Goal: Information Seeking & Learning: Learn about a topic

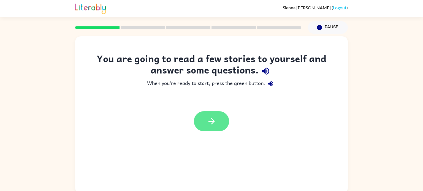
click at [201, 125] on button "button" at bounding box center [211, 121] width 35 height 20
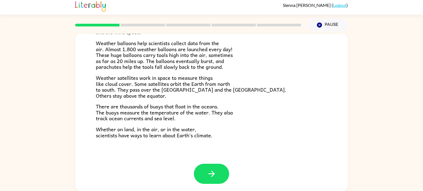
scroll to position [154, 0]
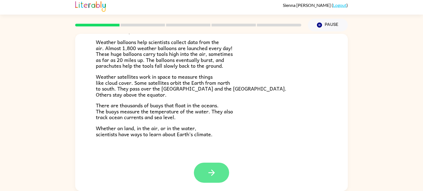
click at [221, 181] on button "button" at bounding box center [211, 173] width 35 height 20
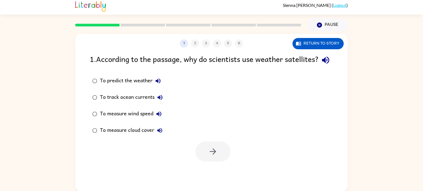
scroll to position [0, 0]
click at [325, 46] on button "Return to story" at bounding box center [318, 43] width 51 height 11
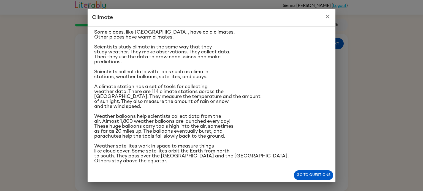
scroll to position [35, 0]
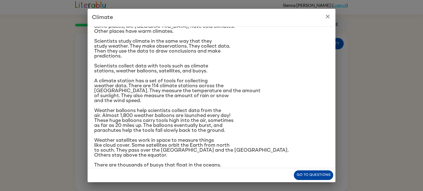
click at [304, 178] on button "Go to questions" at bounding box center [313, 176] width 39 height 10
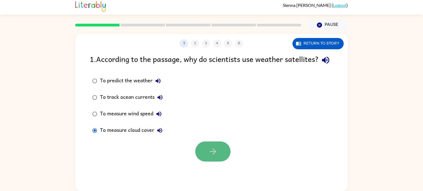
click at [207, 162] on button "button" at bounding box center [212, 152] width 35 height 20
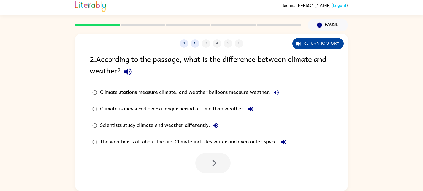
click at [305, 46] on button "Return to story" at bounding box center [318, 43] width 51 height 11
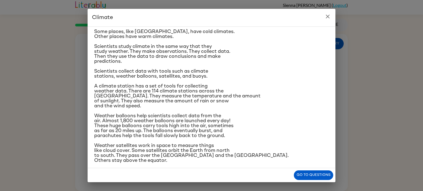
scroll to position [0, 0]
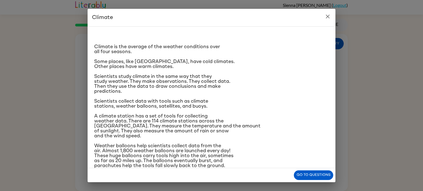
click at [330, 16] on icon "close" at bounding box center [328, 16] width 7 height 7
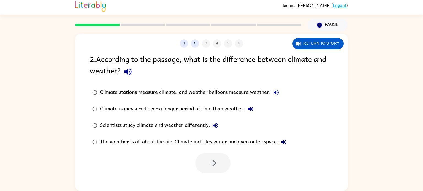
click at [174, 95] on div "Climate stations measure climate, and weather balloons measure weather." at bounding box center [191, 92] width 182 height 11
click at [206, 159] on button "button" at bounding box center [212, 163] width 35 height 20
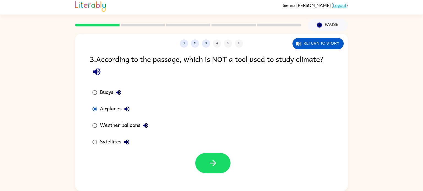
click at [123, 108] on button "Airplanes" at bounding box center [126, 109] width 11 height 11
click at [307, 44] on button "Return to story" at bounding box center [318, 43] width 51 height 11
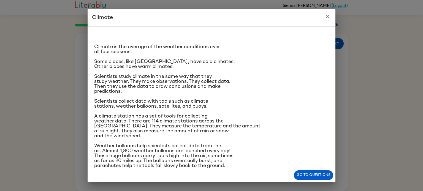
click at [331, 20] on button "close" at bounding box center [327, 16] width 11 height 11
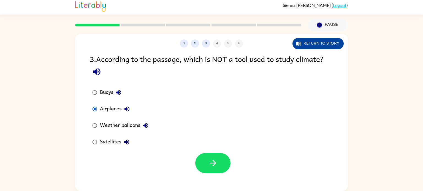
click at [329, 42] on button "Return to story" at bounding box center [318, 43] width 51 height 11
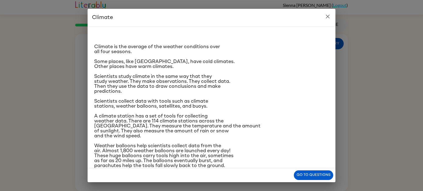
click at [330, 19] on icon "close" at bounding box center [328, 16] width 7 height 7
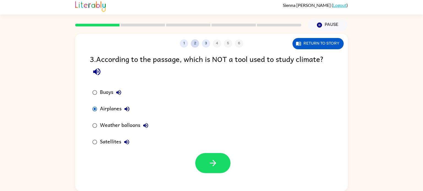
click at [195, 44] on button "2" at bounding box center [195, 43] width 8 height 8
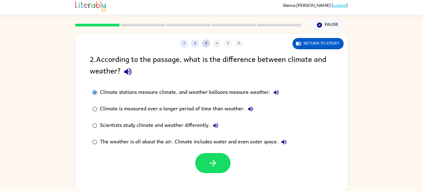
click at [207, 42] on button "3" at bounding box center [206, 43] width 8 height 8
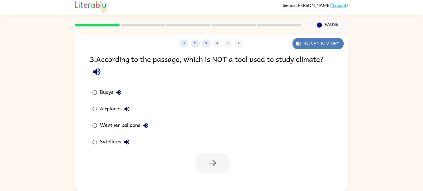
click at [296, 41] on icon "button" at bounding box center [299, 44] width 6 height 6
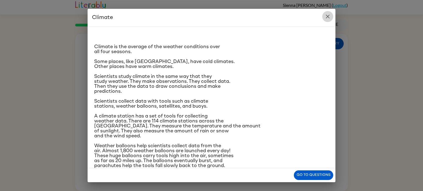
click at [328, 17] on icon "close" at bounding box center [328, 16] width 7 height 7
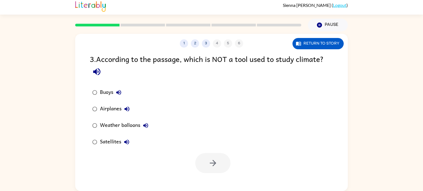
click at [109, 104] on div "Airplanes" at bounding box center [116, 109] width 33 height 11
click at [206, 154] on button "button" at bounding box center [212, 163] width 35 height 20
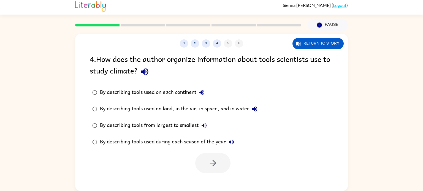
click at [169, 105] on div "By describing tools used on land, in the air, in space, and in water" at bounding box center [180, 109] width 160 height 11
click at [223, 163] on button "button" at bounding box center [212, 163] width 35 height 20
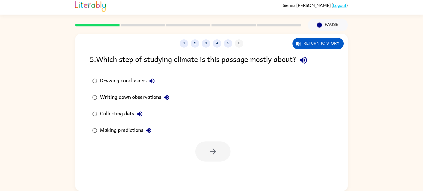
click at [133, 113] on div "Collecting data" at bounding box center [122, 114] width 45 height 11
click at [217, 155] on icon "button" at bounding box center [213, 152] width 10 height 10
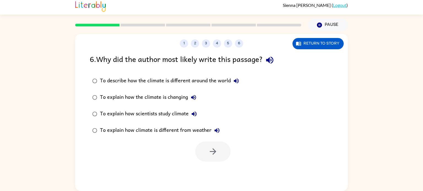
click at [201, 100] on label "To explain how the climate is changing" at bounding box center [166, 97] width 158 height 17
click at [171, 114] on div "To explain how scientists study climate" at bounding box center [150, 114] width 100 height 11
click at [201, 155] on button "button" at bounding box center [212, 152] width 35 height 20
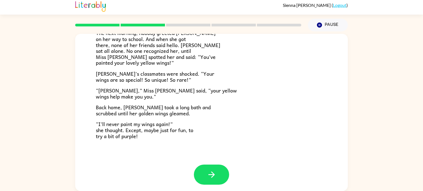
scroll to position [154, 0]
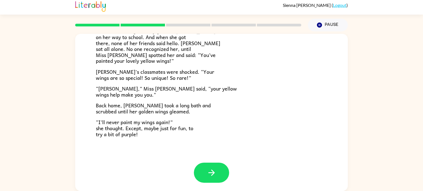
click at [253, 166] on div at bounding box center [211, 177] width 273 height 28
click at [197, 172] on button "button" at bounding box center [211, 173] width 35 height 20
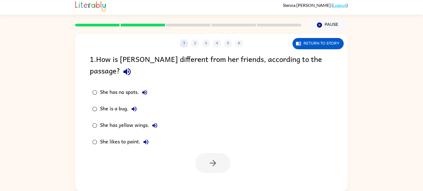
click at [112, 120] on div "She has yellow wings." at bounding box center [130, 125] width 60 height 11
click at [194, 154] on div at bounding box center [211, 161] width 273 height 23
click at [204, 156] on button "button" at bounding box center [212, 163] width 35 height 20
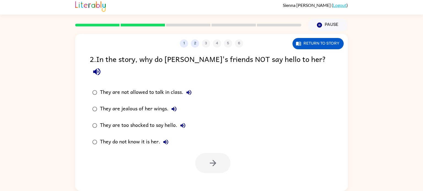
click at [107, 137] on div "They do not know it is her." at bounding box center [135, 142] width 71 height 11
click at [204, 153] on button "button" at bounding box center [212, 163] width 35 height 20
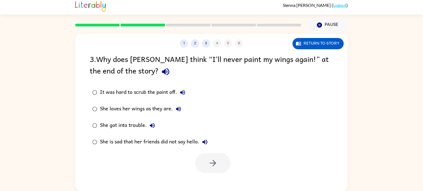
click at [128, 107] on div "She loves her wings as they are." at bounding box center [142, 109] width 84 height 11
click at [209, 158] on button "button" at bounding box center [212, 163] width 35 height 20
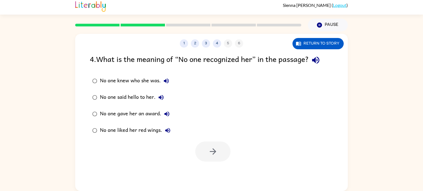
click at [133, 99] on div "No one said hello to her." at bounding box center [133, 97] width 67 height 11
click at [132, 84] on div "No one knew who she was." at bounding box center [136, 80] width 72 height 11
click at [197, 153] on button "button" at bounding box center [212, 152] width 35 height 20
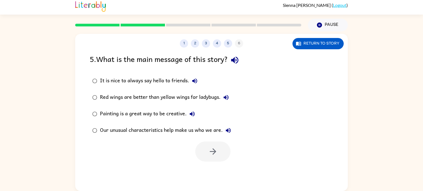
click at [156, 129] on div "Our unusual characteristics help make us who we are." at bounding box center [167, 130] width 134 height 11
click at [229, 158] on div at bounding box center [212, 152] width 35 height 20
click at [212, 155] on icon "button" at bounding box center [213, 152] width 10 height 10
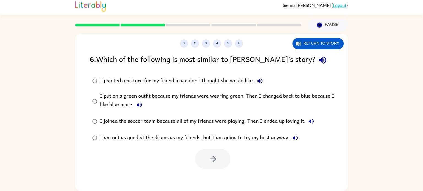
click at [186, 95] on div "I put on a green outfit because my friends were wearing green. Then I changed b…" at bounding box center [220, 101] width 241 height 18
click at [211, 150] on button "button" at bounding box center [212, 159] width 35 height 20
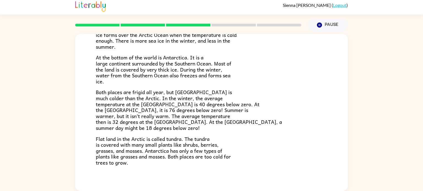
scroll to position [116, 0]
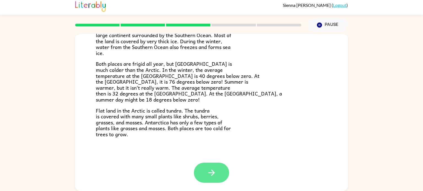
click at [201, 173] on button "button" at bounding box center [211, 173] width 35 height 20
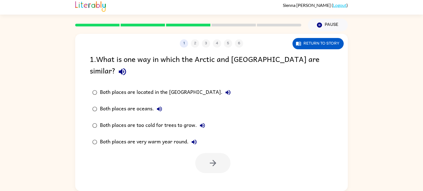
scroll to position [0, 0]
click at [114, 120] on div "Both places are too cold for trees to grow." at bounding box center [154, 125] width 108 height 11
click at [208, 153] on button "button" at bounding box center [212, 163] width 35 height 20
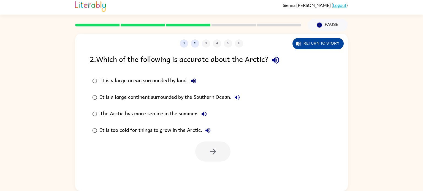
click at [320, 44] on button "Return to story" at bounding box center [318, 43] width 51 height 11
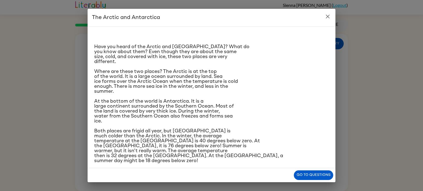
click at [164, 83] on span "Where are these two places? The Arctic is at the top of the world. It is a larg…" at bounding box center [166, 81] width 144 height 25
click at [327, 16] on icon "close" at bounding box center [328, 17] width 4 height 4
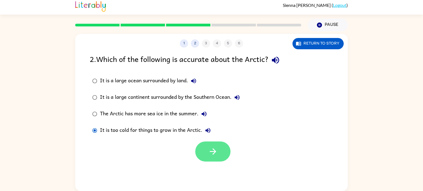
click at [210, 156] on icon "button" at bounding box center [213, 152] width 10 height 10
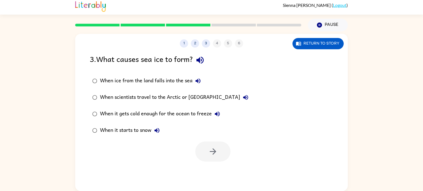
click at [157, 111] on div "When it gets cold enough for the ocean to freeze" at bounding box center [161, 114] width 123 height 11
click at [206, 148] on button "button" at bounding box center [212, 152] width 35 height 20
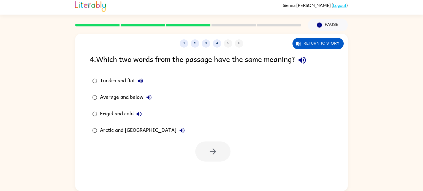
click at [101, 117] on div "Frigid and cold" at bounding box center [122, 114] width 45 height 11
click at [221, 153] on button "button" at bounding box center [212, 152] width 35 height 20
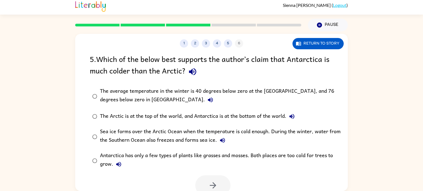
click at [121, 103] on div "The average temperature in the winter is 40 degrees below zero at the [GEOGRAPH…" at bounding box center [220, 96] width 241 height 18
click at [204, 186] on button "button" at bounding box center [212, 185] width 35 height 20
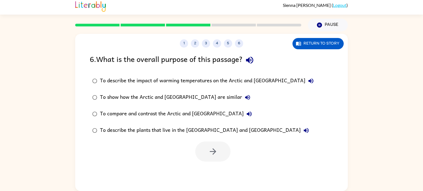
click at [167, 113] on div "To compare and contrast the Arctic and [GEOGRAPHIC_DATA]" at bounding box center [177, 114] width 155 height 11
click at [211, 147] on icon "button" at bounding box center [213, 152] width 10 height 10
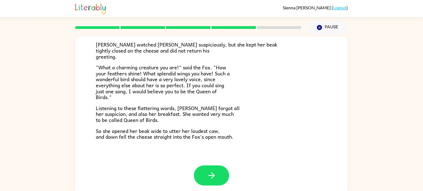
scroll to position [2, 0]
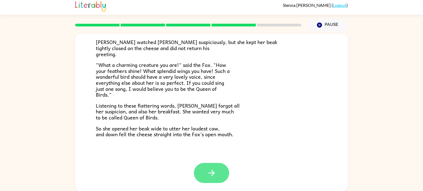
click at [210, 172] on icon "button" at bounding box center [211, 173] width 6 height 6
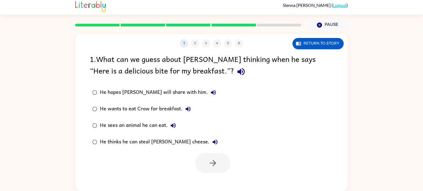
scroll to position [0, 0]
click at [168, 144] on div "He thinks he can steal [PERSON_NAME] cheese." at bounding box center [160, 142] width 121 height 11
click at [216, 158] on button "button" at bounding box center [212, 163] width 35 height 20
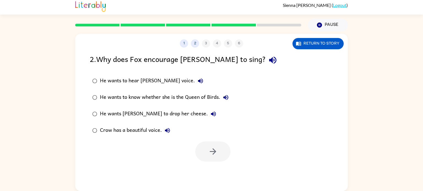
click at [169, 117] on div "He wants [PERSON_NAME] to drop her cheese." at bounding box center [159, 114] width 119 height 11
click at [210, 150] on icon "button" at bounding box center [213, 152] width 10 height 10
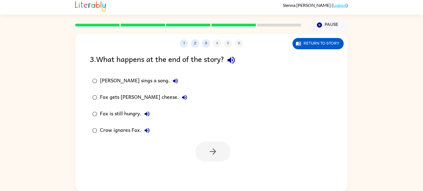
click at [130, 111] on div "Fox is still hungry." at bounding box center [126, 114] width 53 height 11
click at [112, 130] on div "Crow ignores Fox." at bounding box center [126, 130] width 53 height 11
click at [112, 118] on div "Fox is still hungry." at bounding box center [126, 114] width 53 height 11
click at [110, 102] on div "Fox gets [PERSON_NAME] cheese." at bounding box center [145, 97] width 90 height 11
click at [100, 77] on div "[PERSON_NAME] sings a song." at bounding box center [140, 80] width 81 height 11
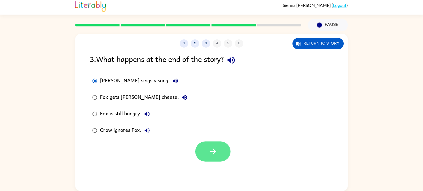
click at [215, 160] on button "button" at bounding box center [212, 152] width 35 height 20
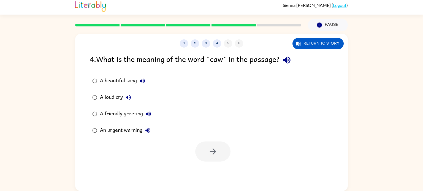
click at [108, 96] on div "A loud cry" at bounding box center [117, 97] width 34 height 11
click at [216, 155] on icon "button" at bounding box center [213, 152] width 10 height 10
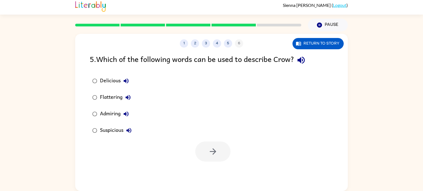
click at [107, 114] on div "Admiring" at bounding box center [116, 114] width 32 height 11
click at [221, 155] on button "button" at bounding box center [212, 152] width 35 height 20
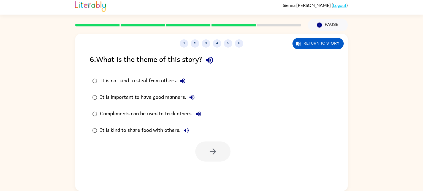
click at [131, 81] on div "It is not kind to steal from others." at bounding box center [144, 80] width 88 height 11
click at [218, 148] on icon "button" at bounding box center [213, 152] width 10 height 10
